Goal: Check status: Check status

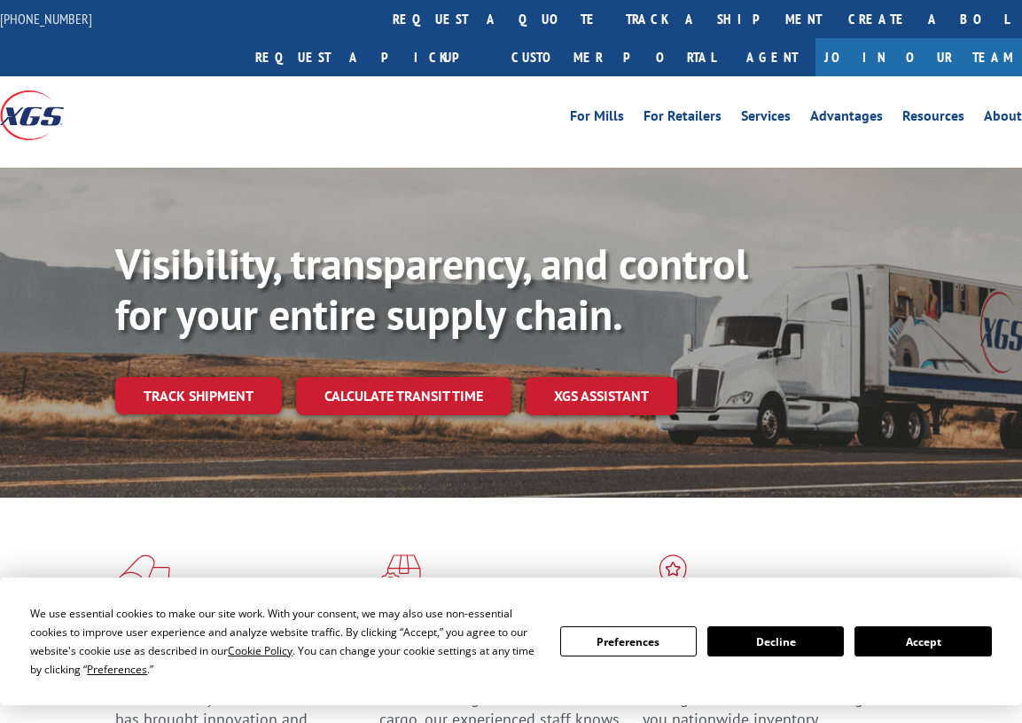
drag, startPoint x: 953, startPoint y: 643, endPoint x: 711, endPoint y: 516, distance: 273.3
click at [943, 628] on button "Accept" at bounding box center [923, 641] width 137 height 30
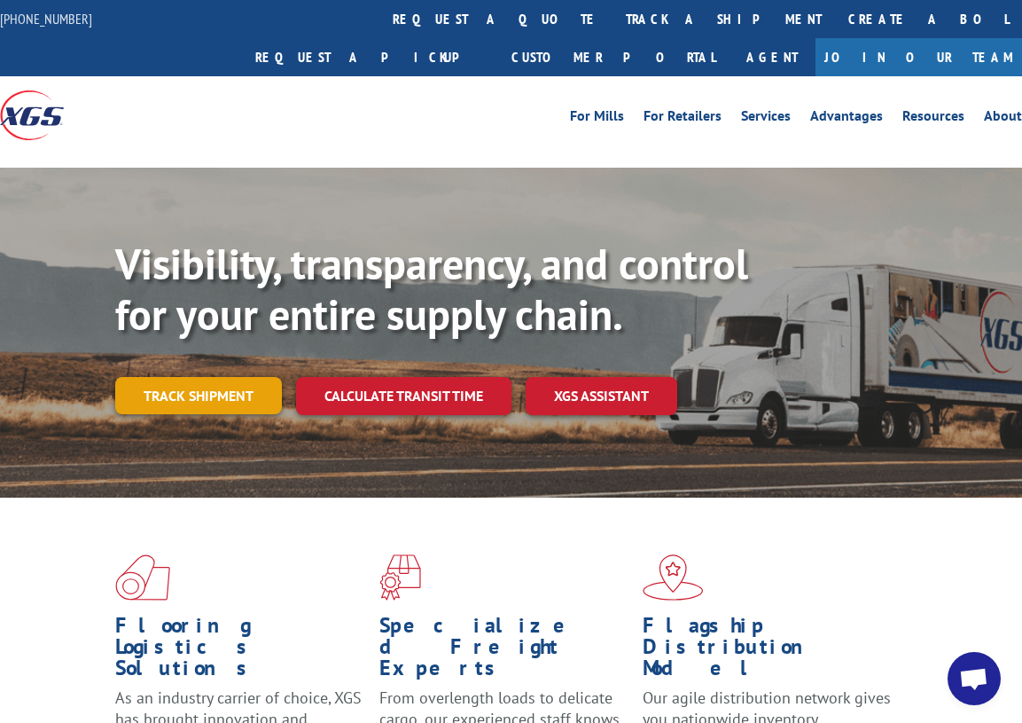
click at [155, 377] on link "Track shipment" at bounding box center [198, 395] width 167 height 37
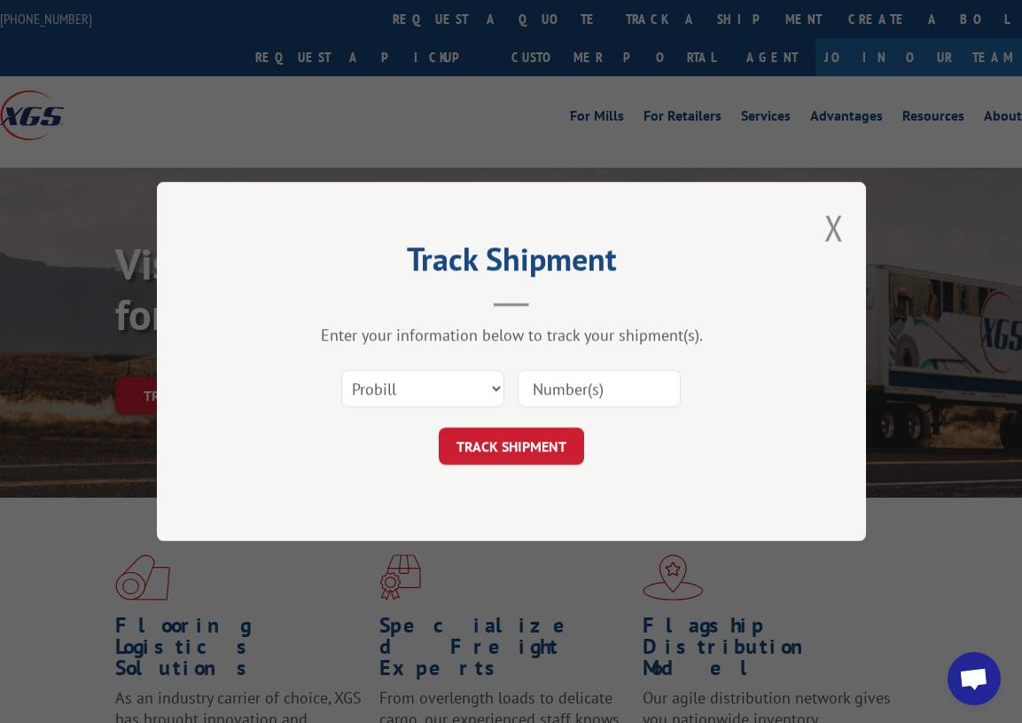
click at [622, 396] on input at bounding box center [599, 388] width 163 height 37
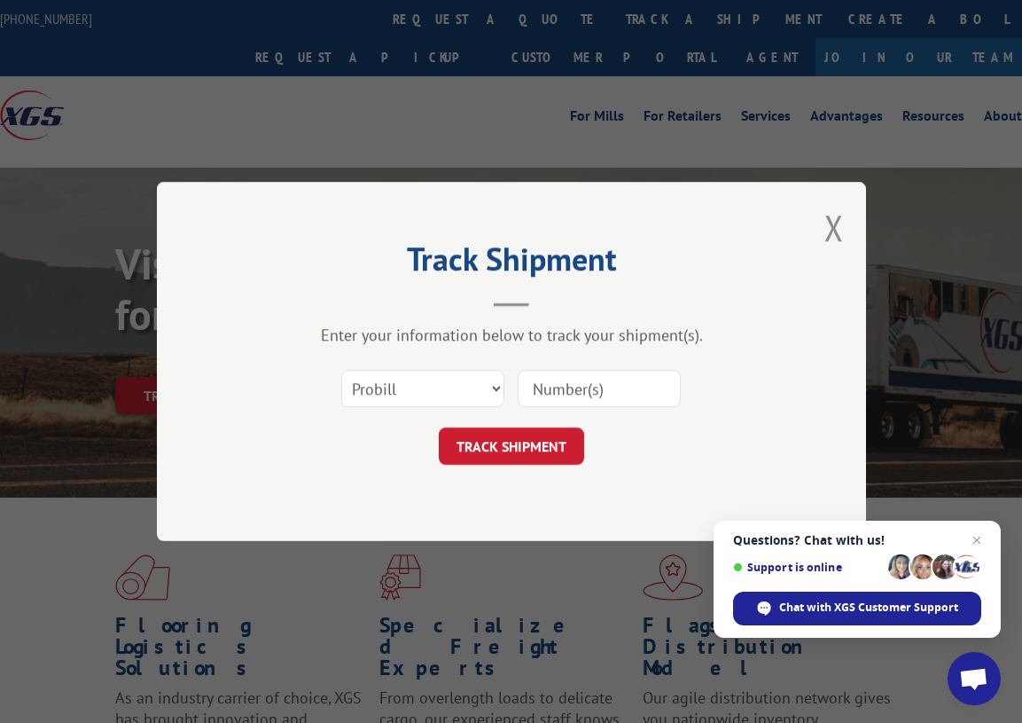
drag, startPoint x: 975, startPoint y: 427, endPoint x: 961, endPoint y: 420, distance: 15.1
click at [974, 427] on div "Track Shipment Enter your information below to track your shipment(s). Select c…" at bounding box center [511, 361] width 1022 height 723
click at [612, 395] on input at bounding box center [599, 388] width 163 height 37
paste input "17233699"
type input "17233699"
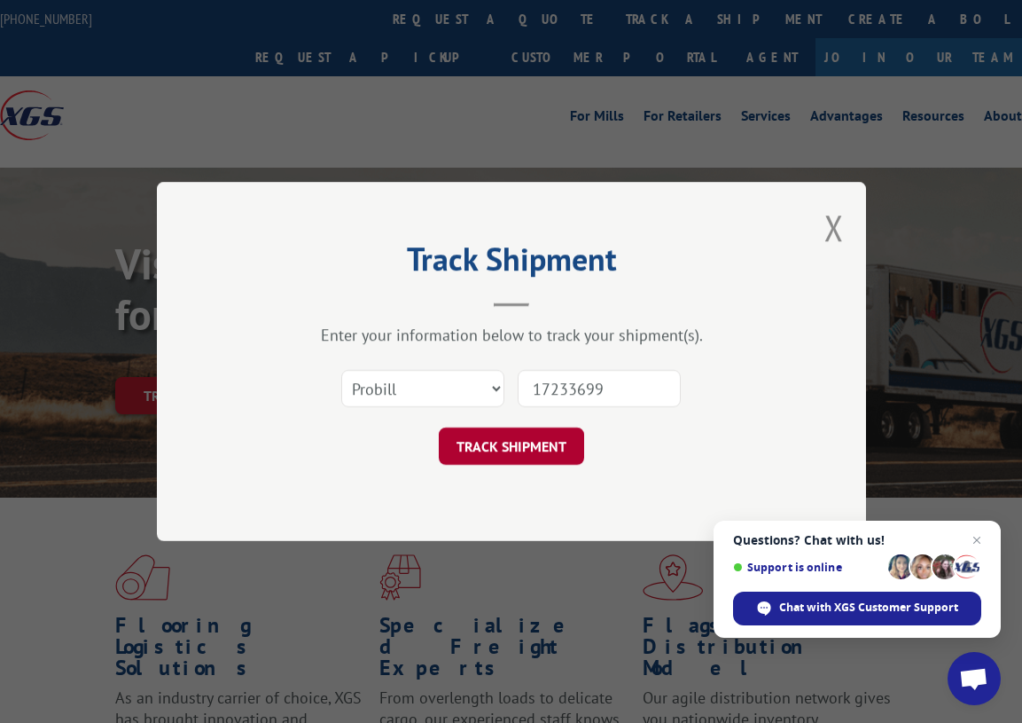
click at [513, 448] on button "TRACK SHIPMENT" at bounding box center [511, 445] width 145 height 37
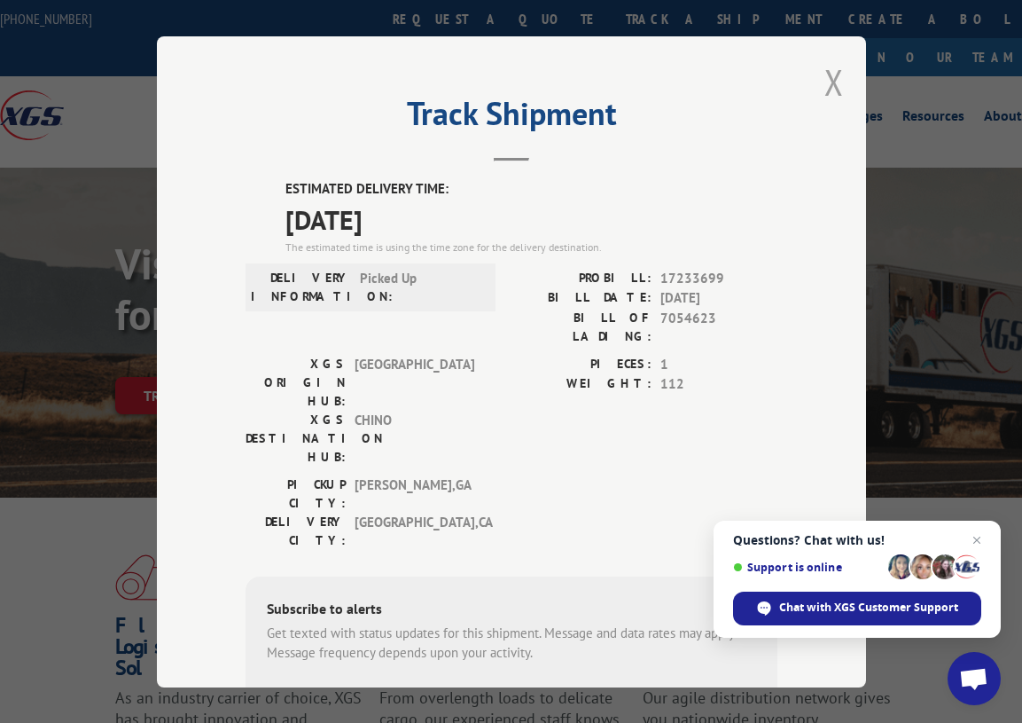
click at [826, 73] on button "Close modal" at bounding box center [835, 82] width 20 height 47
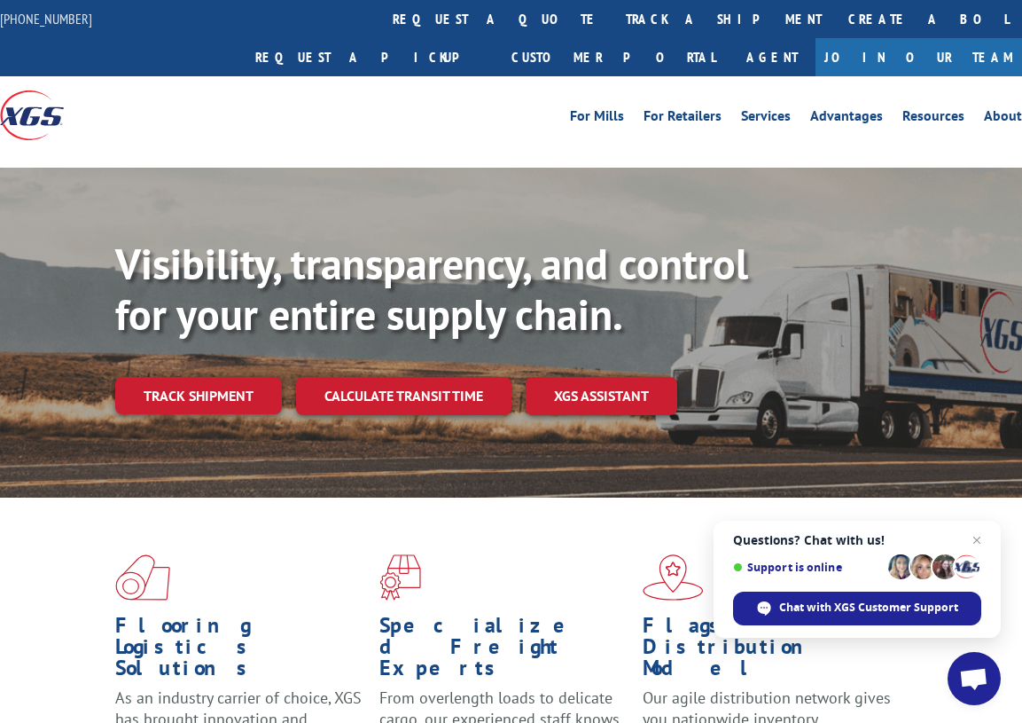
drag, startPoint x: 145, startPoint y: 359, endPoint x: 219, endPoint y: 395, distance: 81.7
click at [145, 377] on link "Track shipment" at bounding box center [198, 395] width 167 height 37
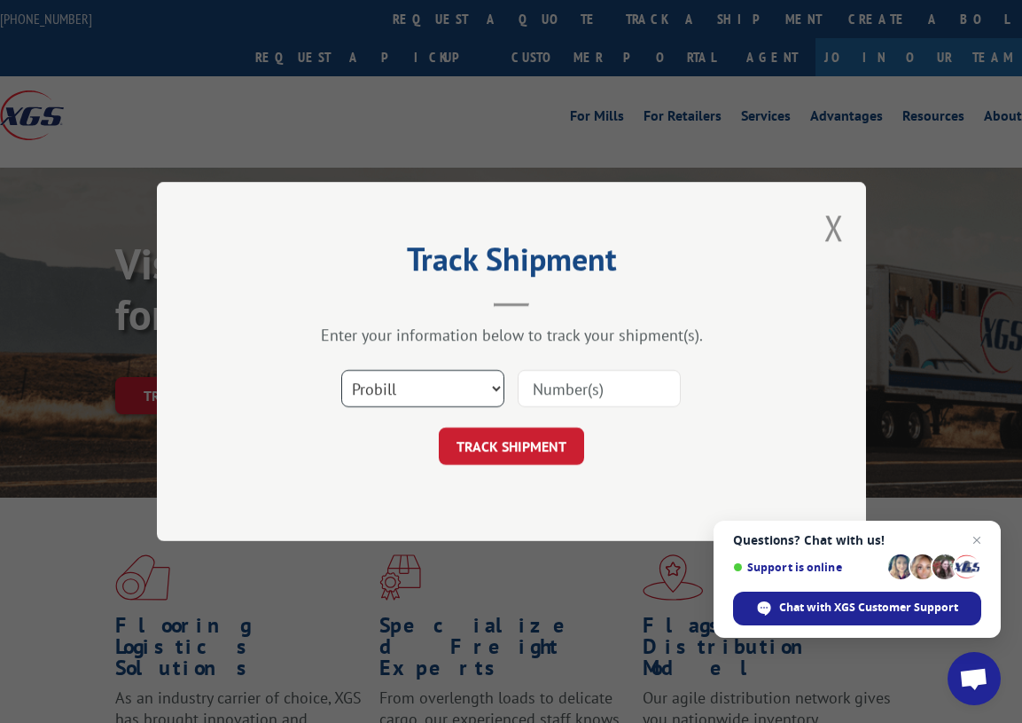
click at [404, 395] on select "Select category... Probill BOL PO" at bounding box center [422, 388] width 163 height 37
select select "bol"
click at [341, 370] on select "Select category... Probill BOL PO" at bounding box center [422, 388] width 163 height 37
click at [607, 396] on input at bounding box center [599, 388] width 163 height 37
paste input "5530923"
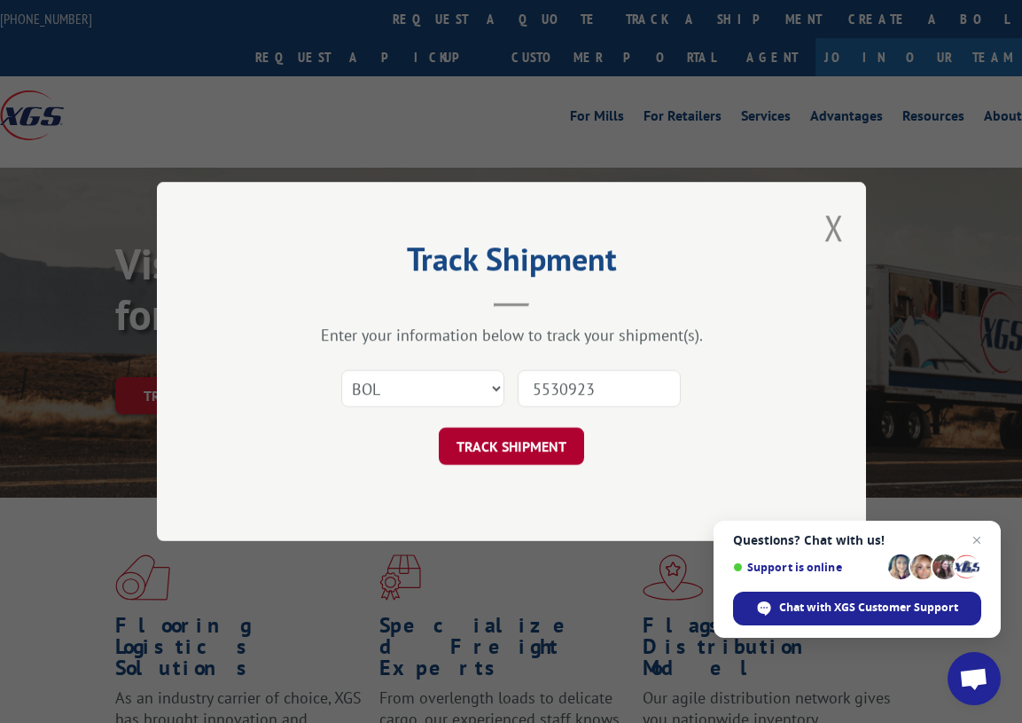
type input "5530923"
click at [505, 434] on button "TRACK SHIPMENT" at bounding box center [511, 445] width 145 height 37
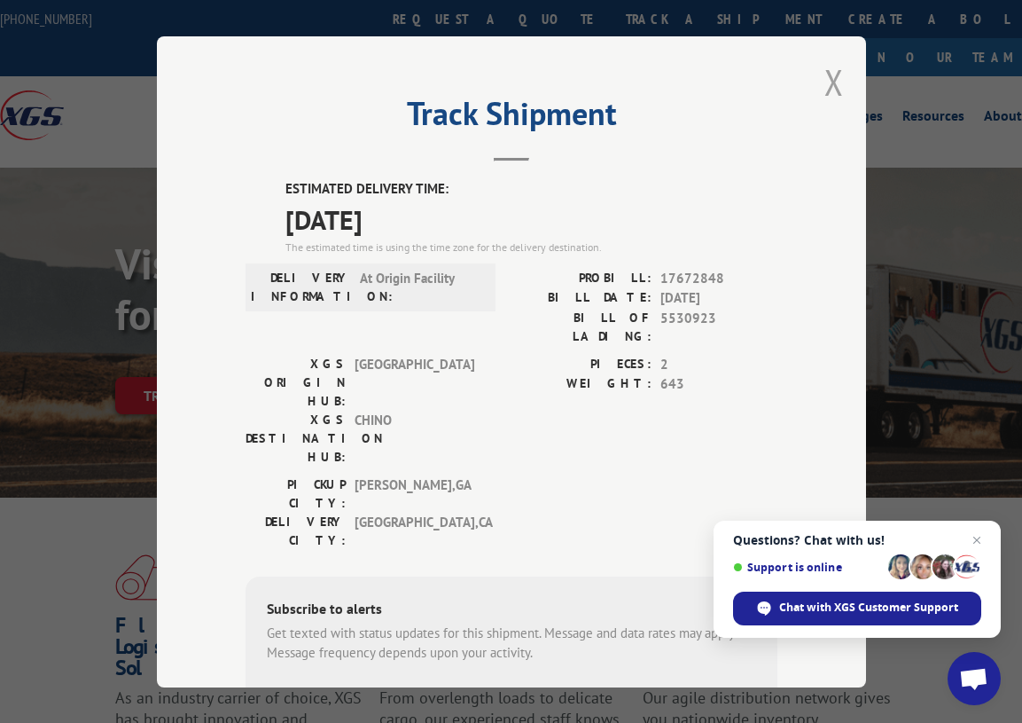
click at [830, 72] on button "Close modal" at bounding box center [835, 82] width 20 height 47
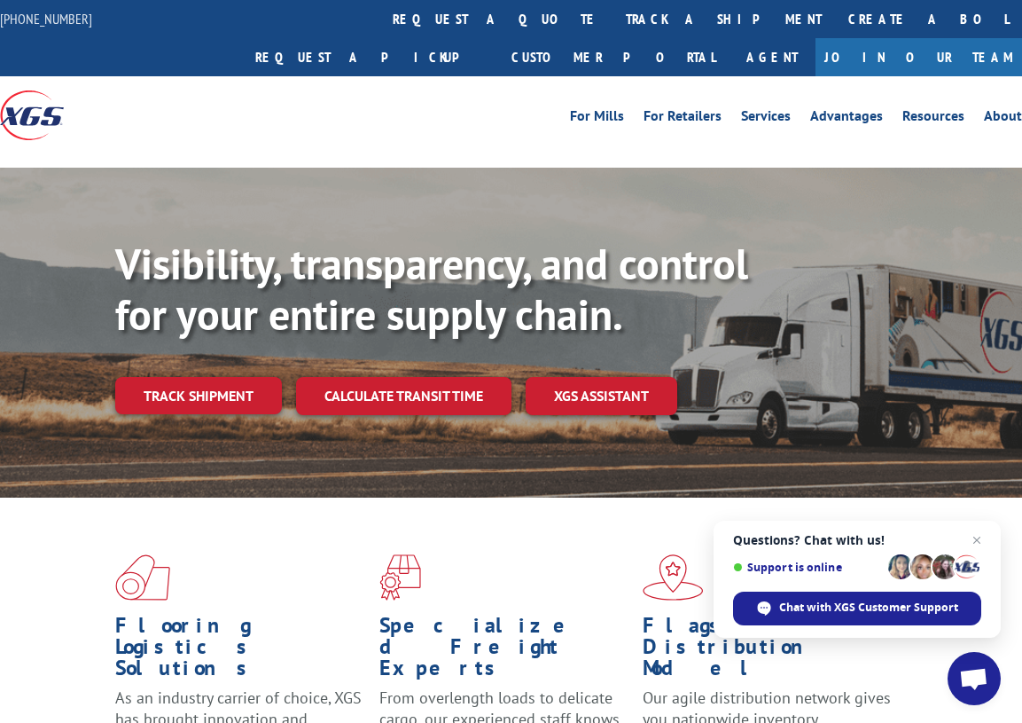
click at [827, 497] on div "Flooring Logistics Solutions As an industry carrier of choice, XGS has brought …" at bounding box center [511, 681] width 1022 height 368
click at [191, 377] on link "Track shipment" at bounding box center [198, 395] width 167 height 37
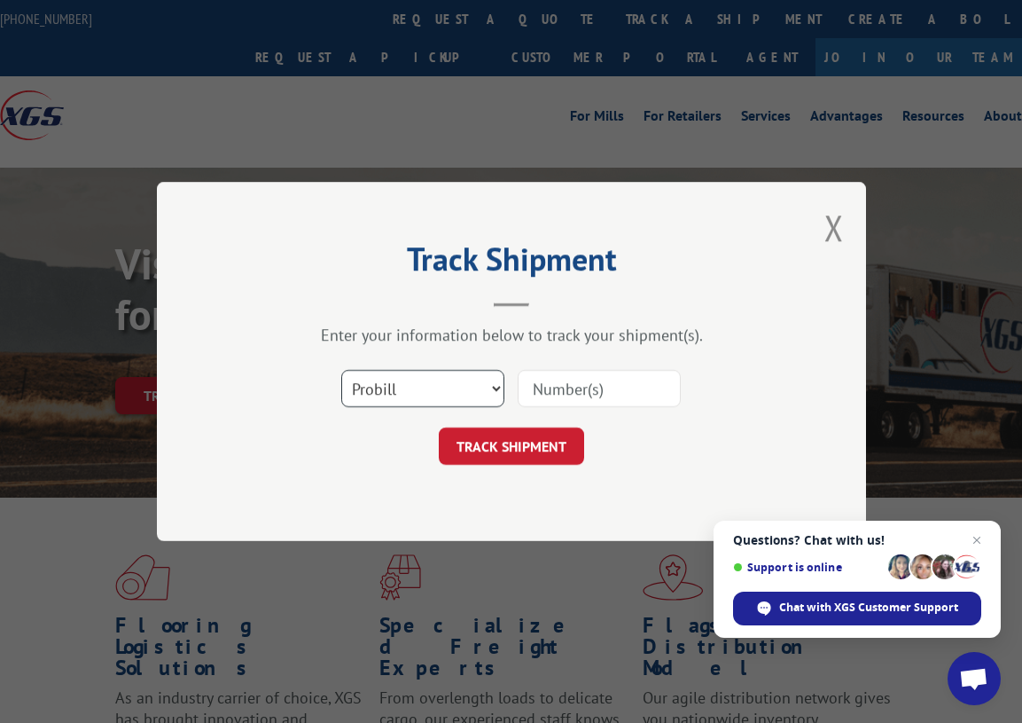
click at [414, 397] on select "Select category... Probill BOL PO" at bounding box center [422, 388] width 163 height 37
select select "po"
click at [341, 370] on select "Select category... Probill BOL PO" at bounding box center [422, 388] width 163 height 37
click at [535, 389] on input at bounding box center [599, 388] width 163 height 37
type input "53530297"
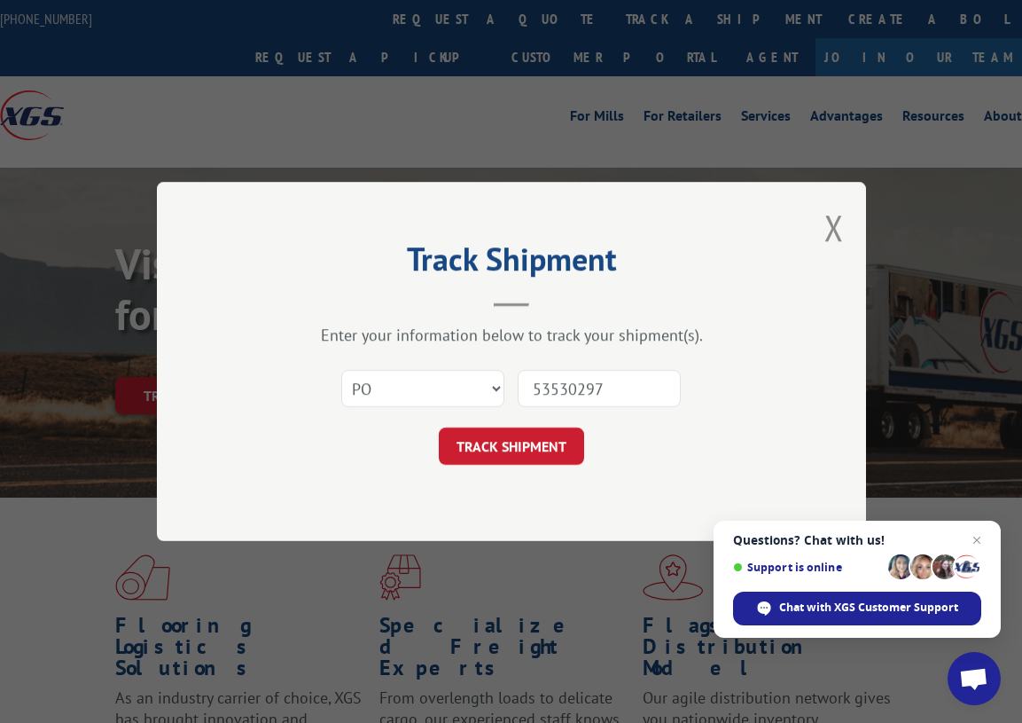
click at [439, 427] on button "TRACK SHIPMENT" at bounding box center [511, 445] width 145 height 37
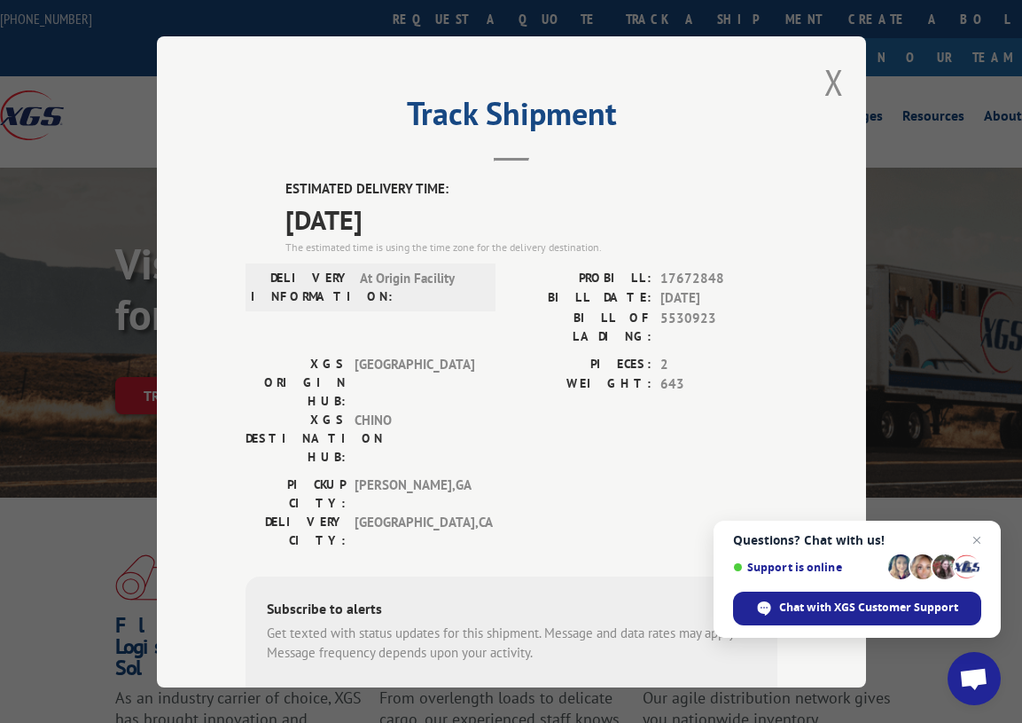
drag, startPoint x: 841, startPoint y: 165, endPoint x: 836, endPoint y: 145, distance: 20.0
click at [842, 159] on div "Track Shipment ESTIMATED DELIVERY TIME: [DATE] The estimated time is using the …" at bounding box center [511, 361] width 709 height 651
click at [831, 65] on button "Close modal" at bounding box center [835, 82] width 20 height 47
